Goal: Complete application form

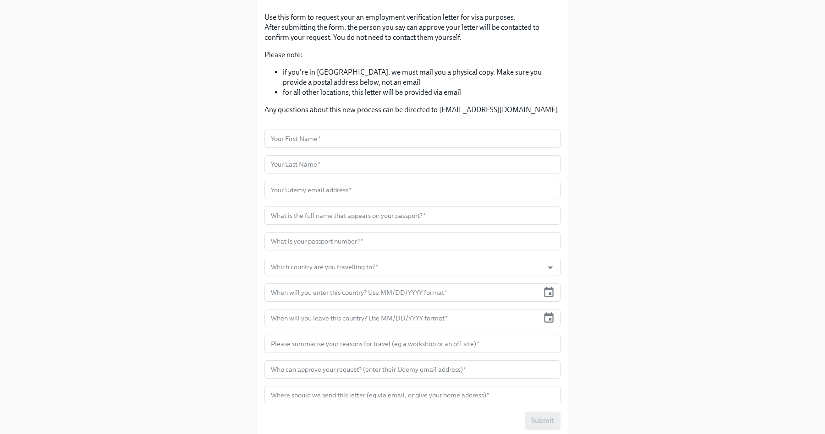
scroll to position [118, 0]
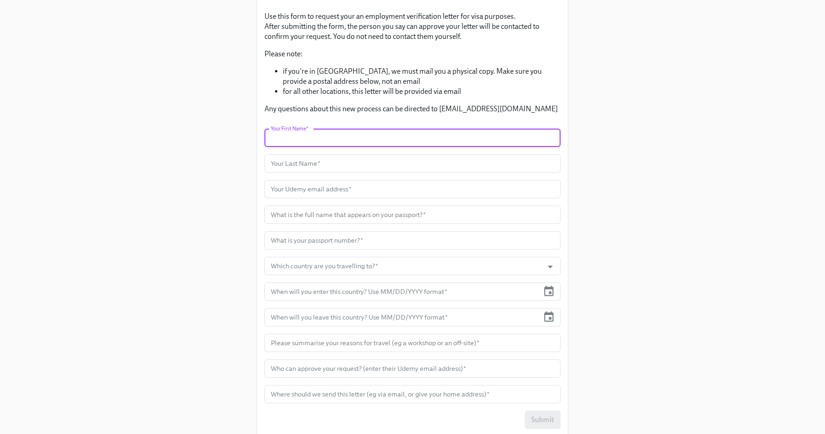
click at [355, 132] on input "text" at bounding box center [412, 138] width 296 height 18
type input "[PERSON_NAME]"
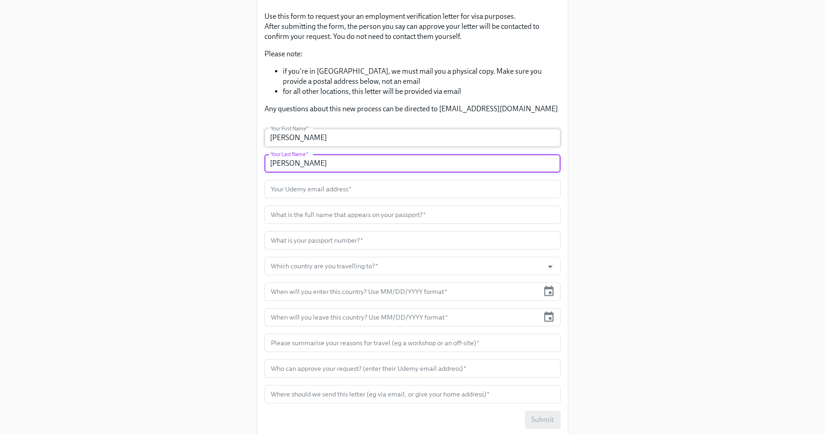
type input "[PERSON_NAME]"
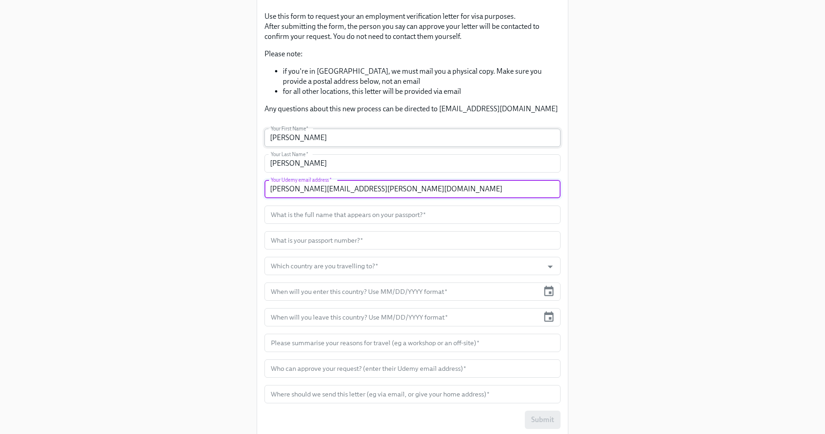
type input "[PERSON_NAME][EMAIL_ADDRESS][PERSON_NAME][DOMAIN_NAME]"
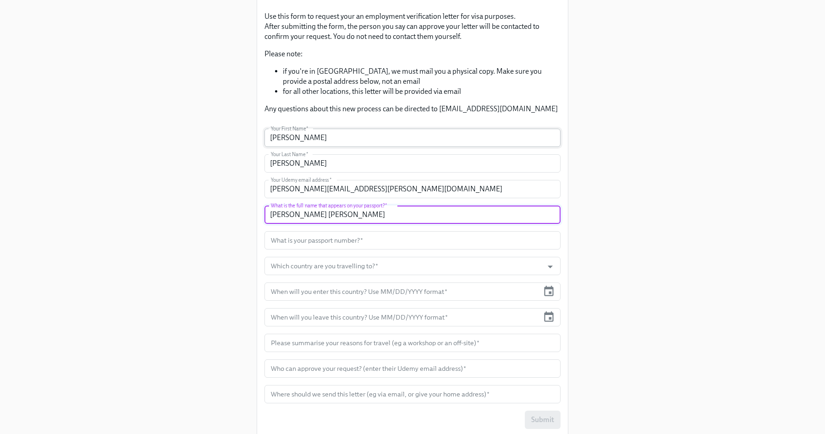
type input "[PERSON_NAME] [PERSON_NAME]"
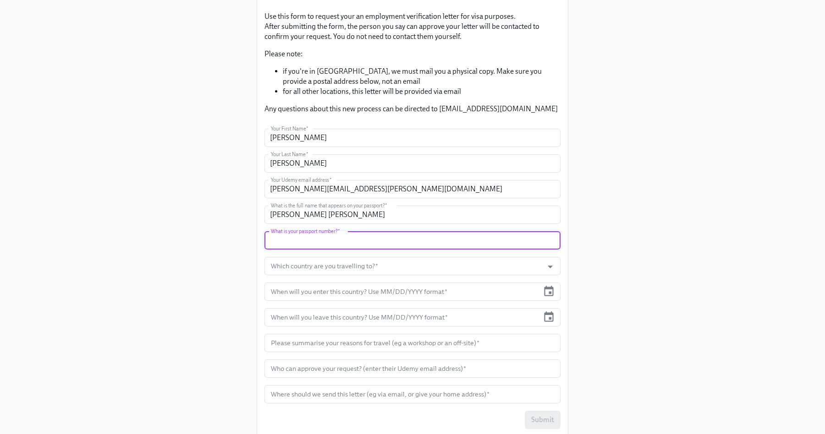
scroll to position [111, 0]
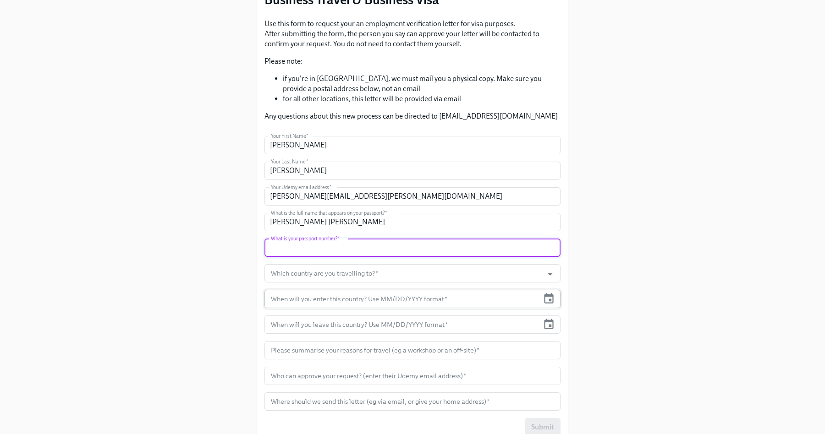
click at [478, 297] on input "text" at bounding box center [401, 299] width 275 height 18
click at [438, 251] on input "text" at bounding box center [412, 248] width 296 height 18
click at [349, 245] on input "text" at bounding box center [412, 248] width 296 height 18
paste input "N08441396"
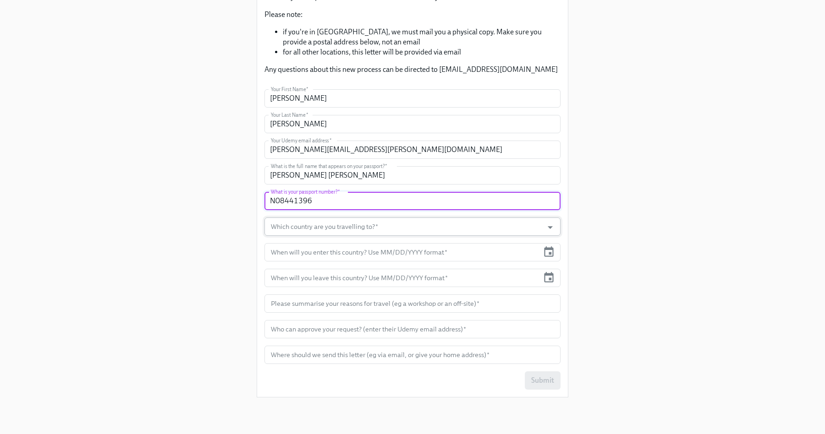
type input "N08441396"
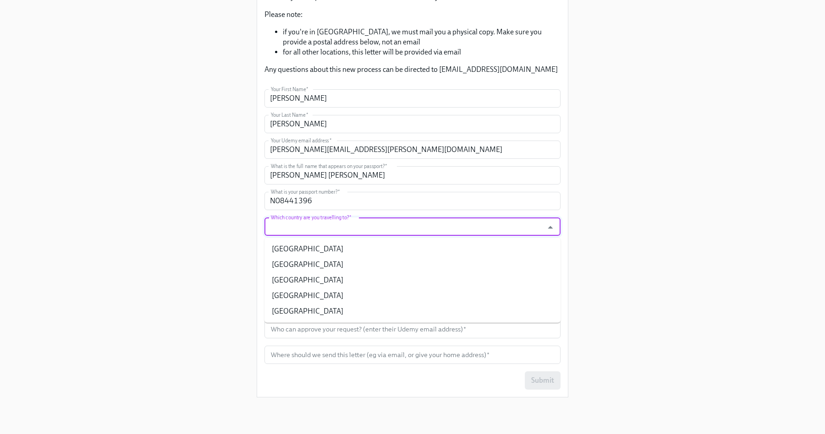
click at [364, 223] on input "Which country are you travelling to?   *" at bounding box center [403, 227] width 269 height 18
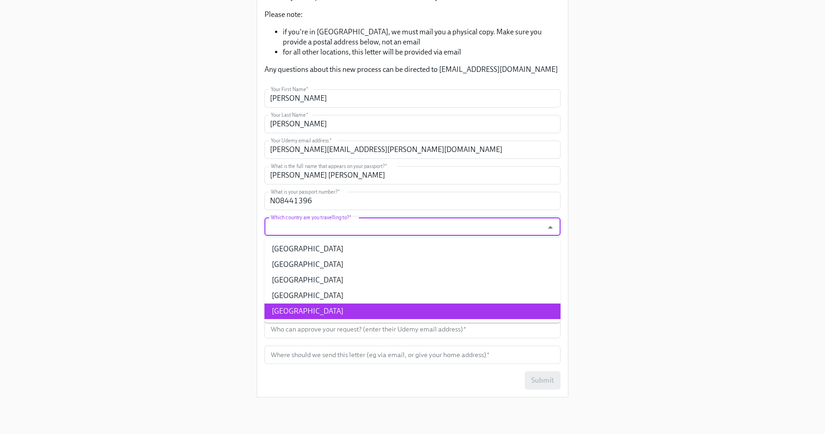
click at [331, 313] on li "[GEOGRAPHIC_DATA]" at bounding box center [412, 312] width 296 height 16
type input "[GEOGRAPHIC_DATA]"
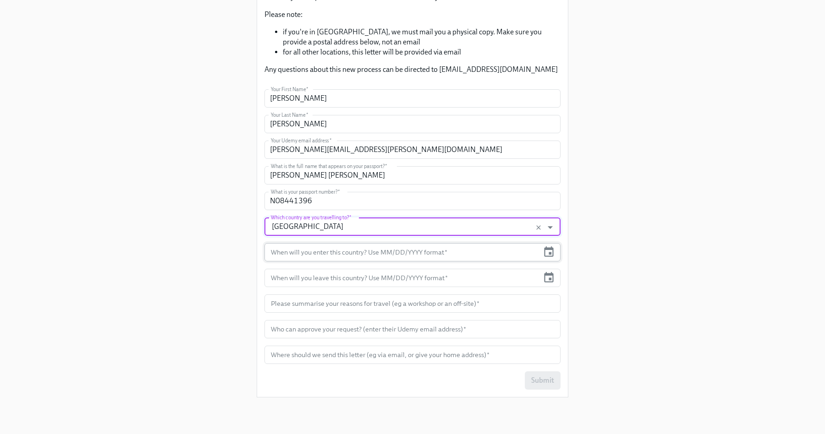
click at [340, 253] on input "text" at bounding box center [401, 252] width 275 height 18
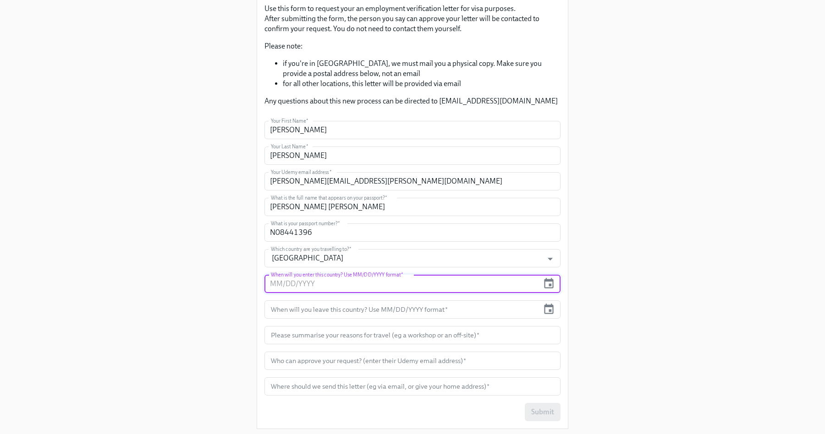
scroll to position [128, 0]
